Goal: Check status: Check status

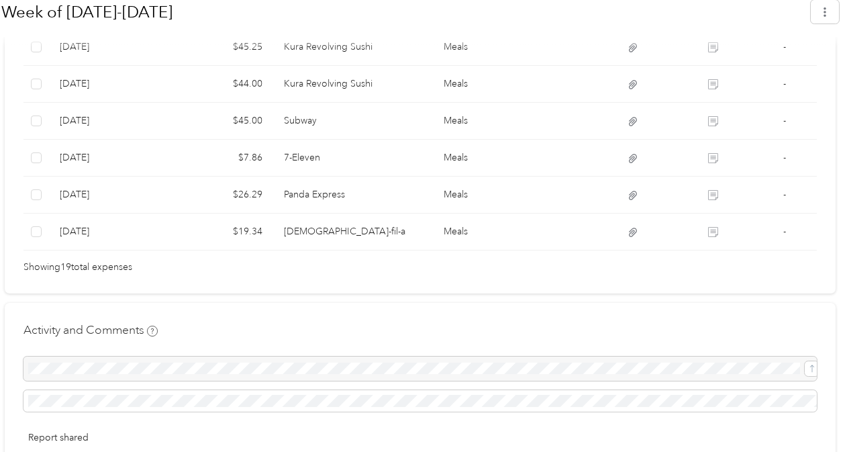
scroll to position [1051, 0]
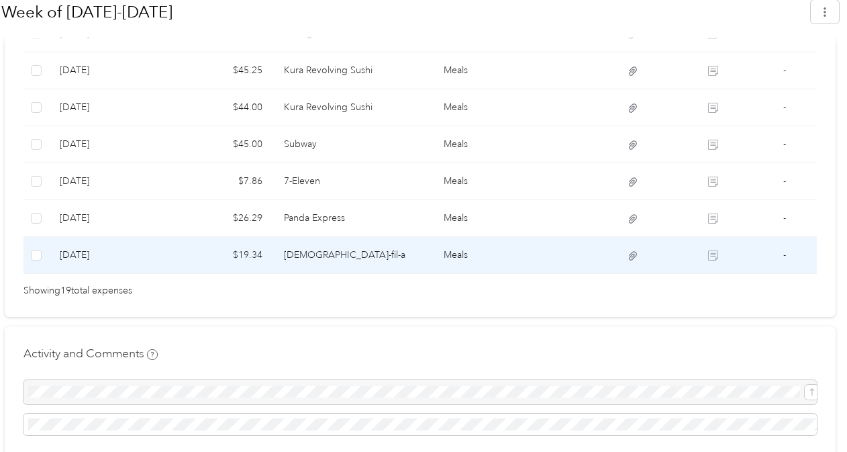
click at [204, 245] on td "$19.34" at bounding box center [221, 255] width 104 height 37
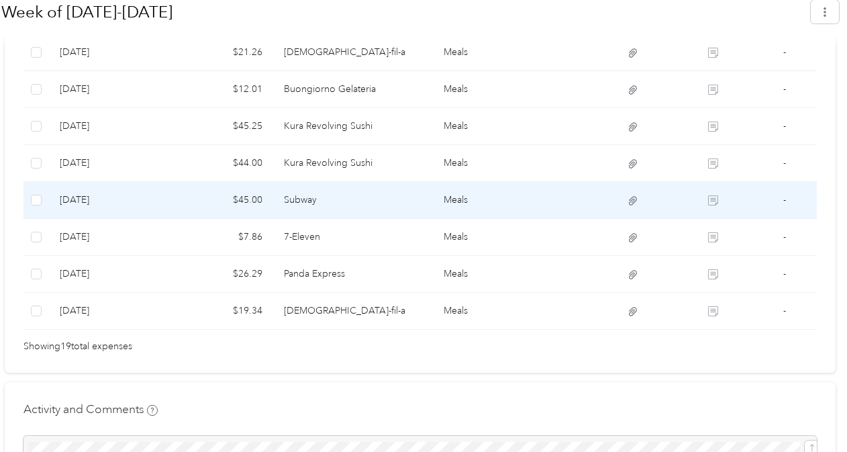
scroll to position [994, 0]
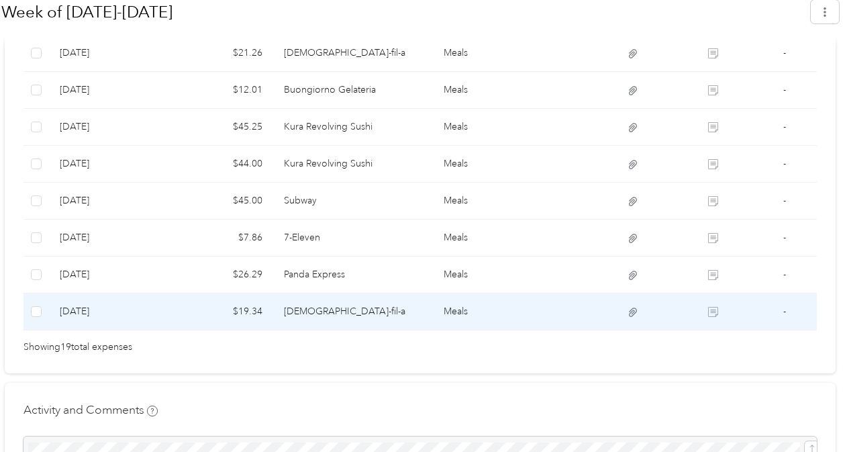
click at [267, 302] on td "$19.34" at bounding box center [221, 311] width 104 height 37
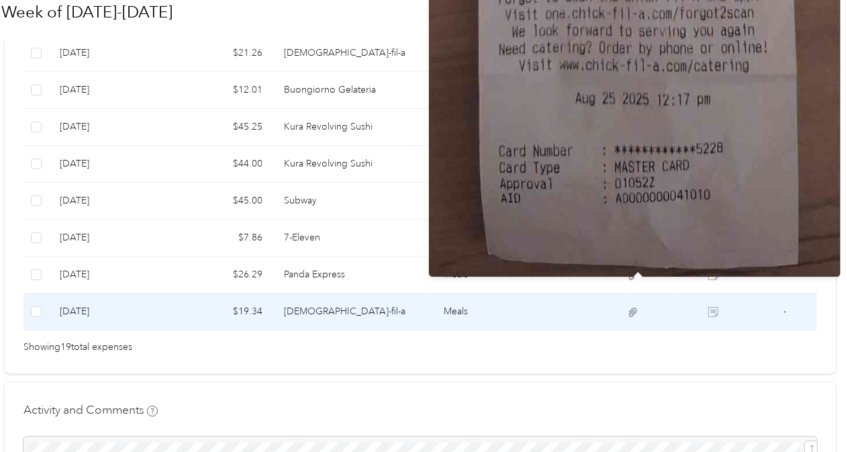
click at [416, 307] on icon at bounding box center [633, 312] width 12 height 12
click at [416, 308] on icon at bounding box center [633, 312] width 8 height 9
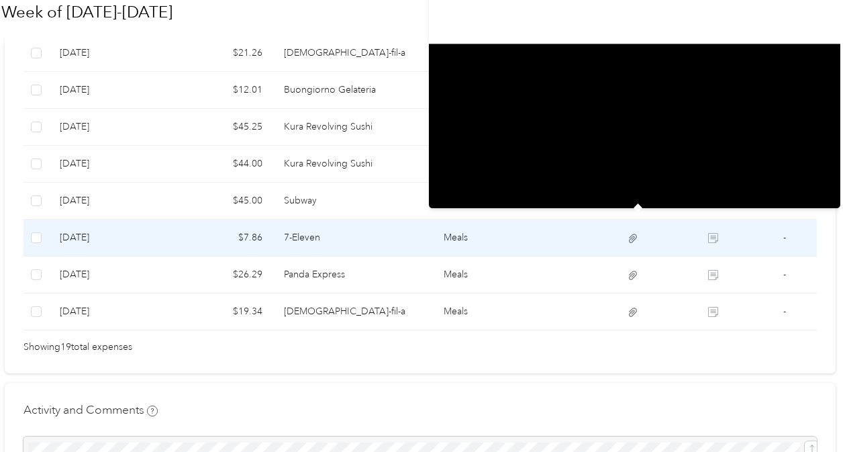
click at [416, 234] on icon at bounding box center [633, 238] width 12 height 12
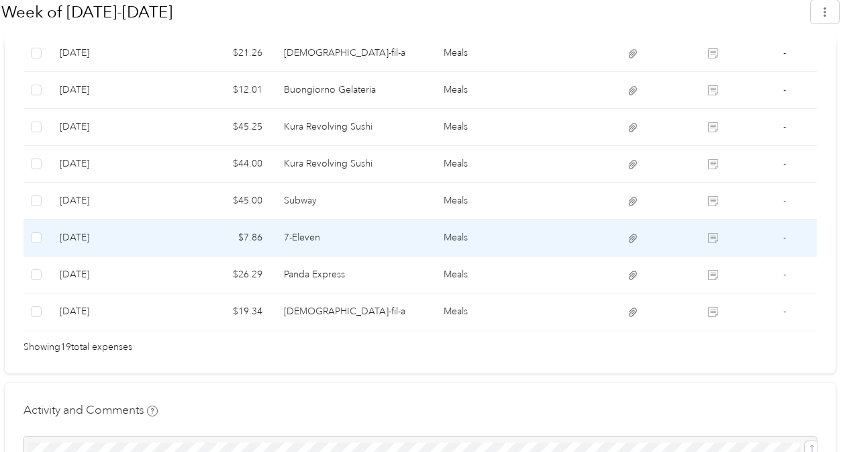
click at [416, 235] on td "Meals" at bounding box center [513, 238] width 160 height 37
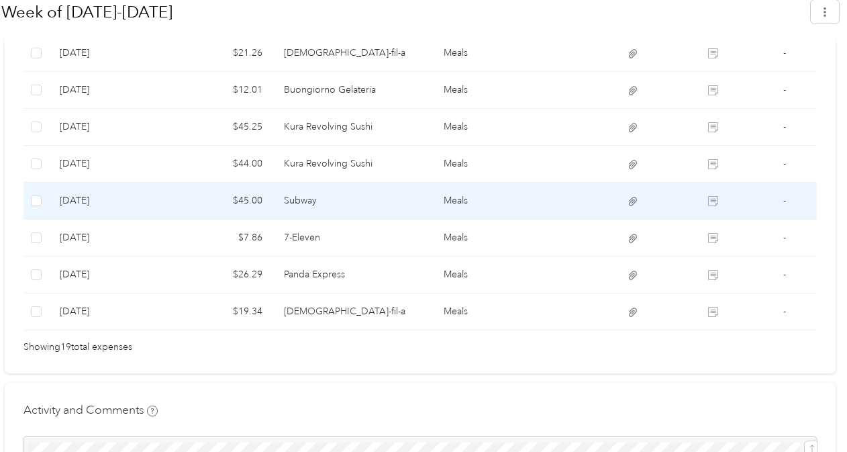
click at [388, 203] on td "Subway" at bounding box center [353, 201] width 160 height 37
click at [187, 190] on td "$45.00" at bounding box center [221, 201] width 104 height 37
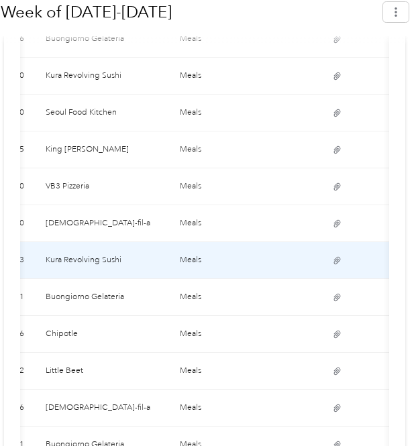
scroll to position [597, 0]
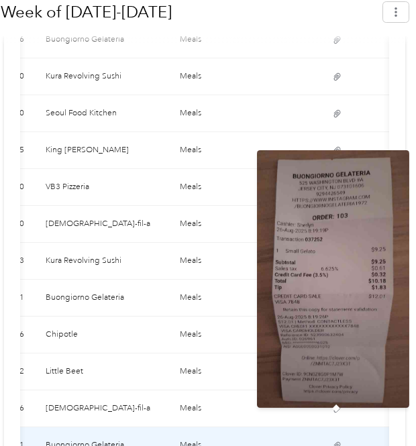
click at [337, 441] on icon at bounding box center [337, 446] width 10 height 10
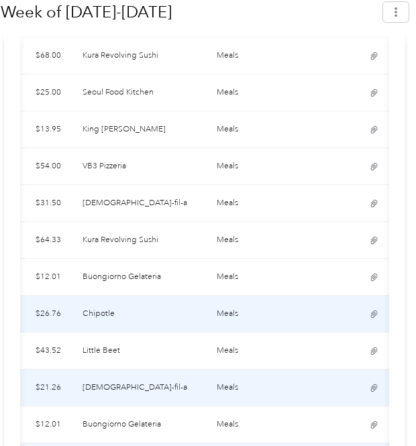
scroll to position [0, 290]
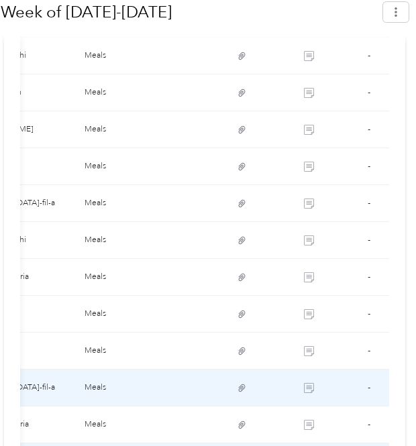
click at [48, 370] on td "[DEMOGRAPHIC_DATA]-fil-a" at bounding box center [7, 388] width 134 height 37
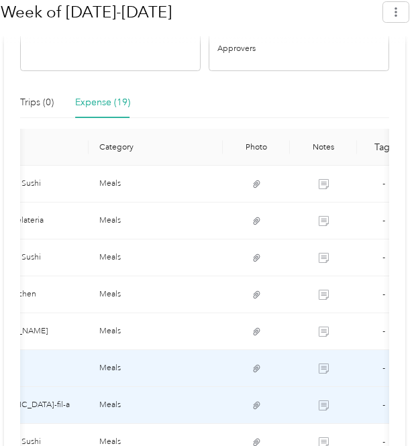
scroll to position [0, 276]
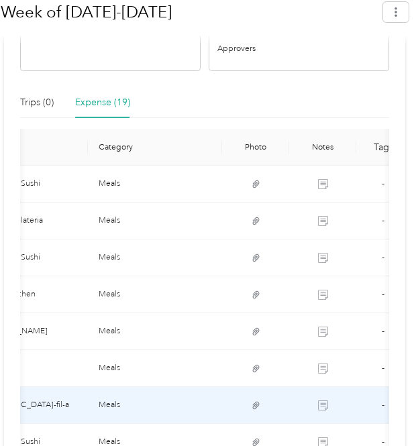
click at [34, 62] on div "Shared Awaiting your approval View activity & comments Report Summary Mileage T…" at bounding box center [205, 362] width 402 height 1087
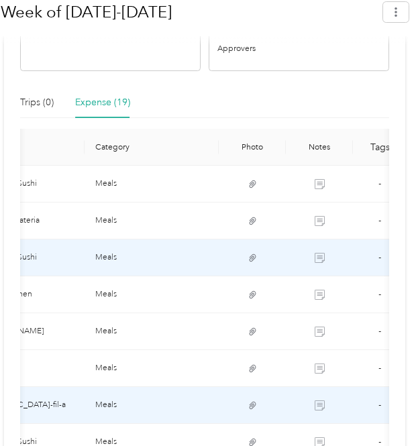
scroll to position [0, 290]
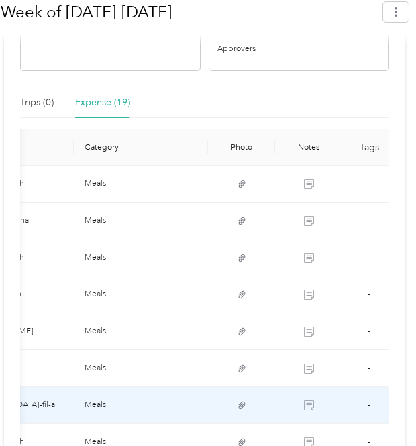
click at [44, 62] on div "Shared Awaiting your approval View activity & comments Report Summary Mileage T…" at bounding box center [205, 362] width 402 height 1087
click at [13, 56] on div "Shared Awaiting your approval View activity & comments Report Summary Mileage T…" at bounding box center [205, 362] width 402 height 1087
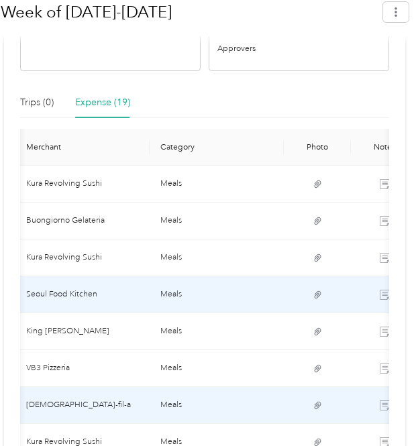
scroll to position [0, 240]
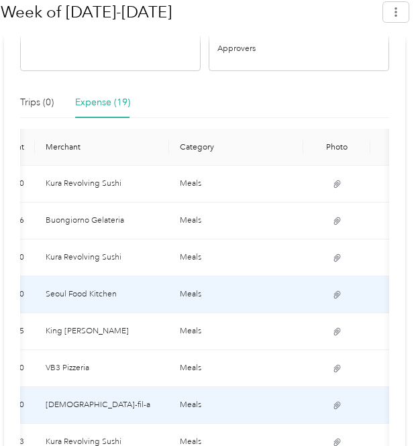
scroll to position [0, 195]
click at [349, 87] on div "Trips (0) Expense (19)" at bounding box center [204, 102] width 369 height 31
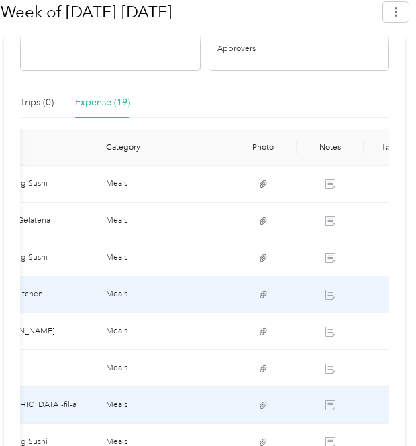
scroll to position [0, 290]
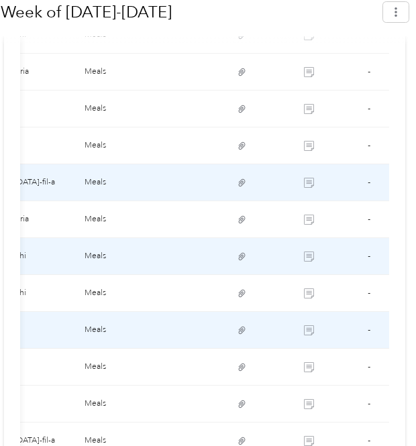
click at [62, 321] on td "Subway" at bounding box center [7, 330] width 134 height 37
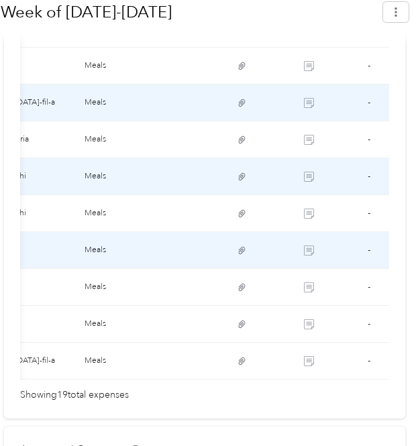
click at [50, 242] on td "Subway" at bounding box center [7, 250] width 134 height 37
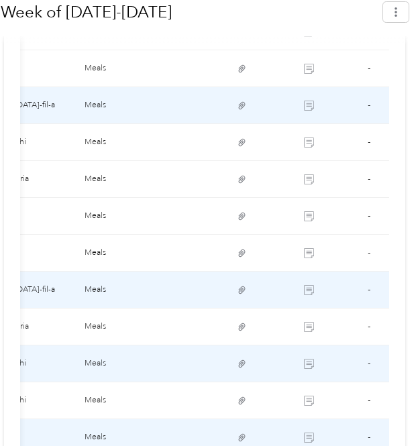
click at [47, 272] on td "[DEMOGRAPHIC_DATA]-fil-a" at bounding box center [7, 290] width 134 height 37
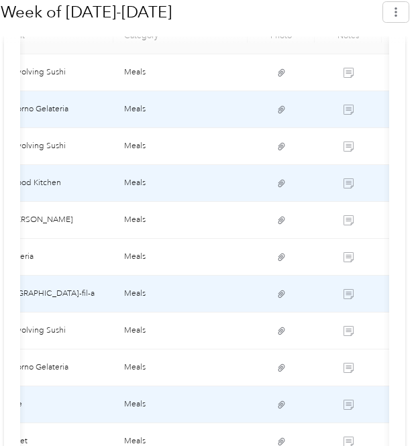
scroll to position [526, 0]
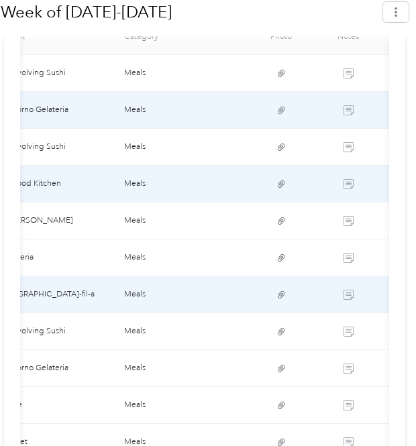
click at [41, 281] on td "[DEMOGRAPHIC_DATA]-fil-a" at bounding box center [46, 295] width 134 height 37
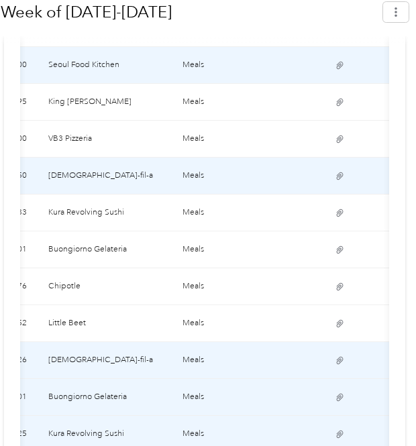
scroll to position [0, 199]
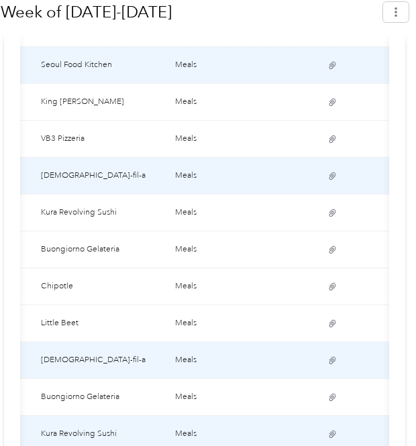
click at [410, 230] on div "florenciag13@yahoo.com is sharing a report with you. I think this could save us…" at bounding box center [205, 176] width 410 height 1569
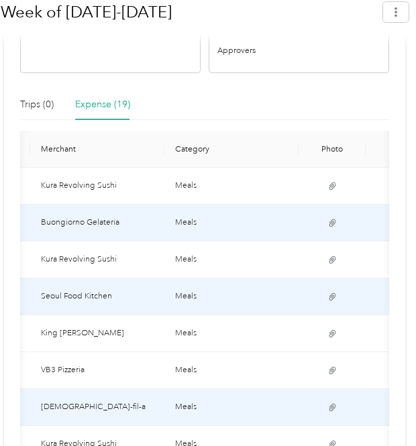
scroll to position [412, 0]
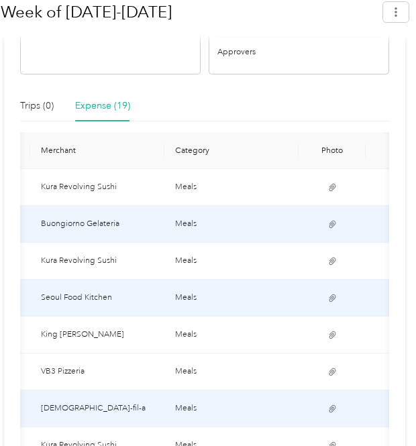
click at [357, 287] on td at bounding box center [332, 298] width 67 height 37
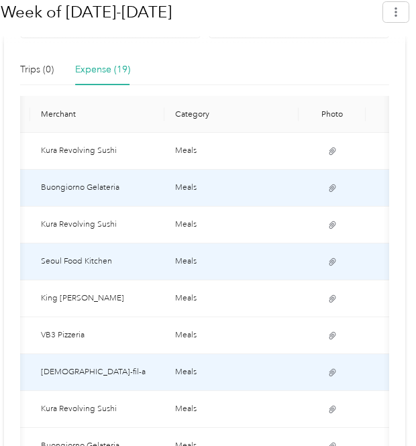
scroll to position [448, 0]
click at [351, 43] on div at bounding box center [205, 39] width 408 height 12
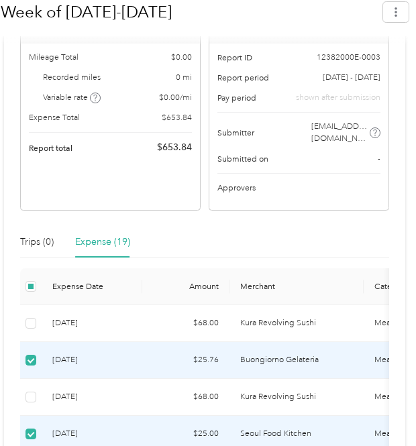
scroll to position [277, 0]
